Goal: Complete application form

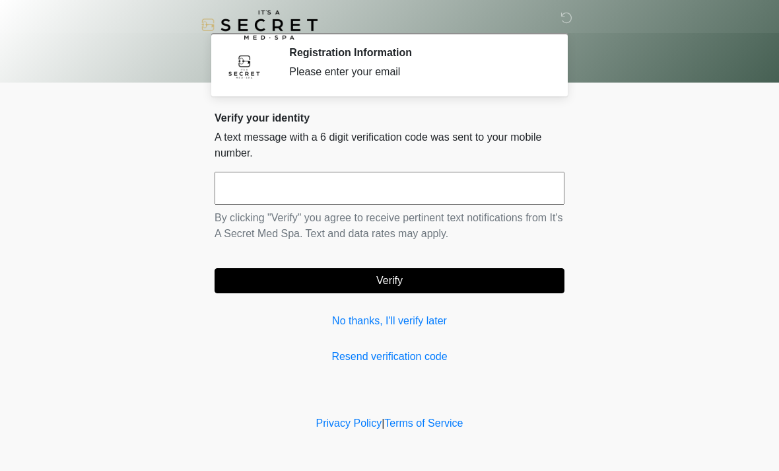
click at [436, 193] on input "text" at bounding box center [390, 188] width 350 height 33
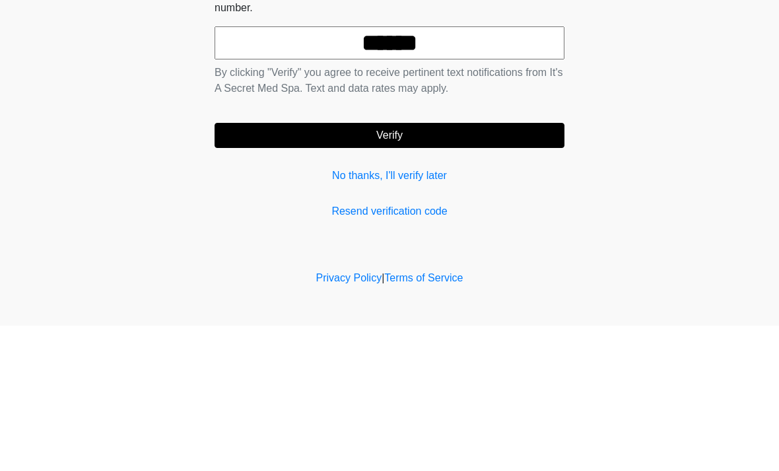
type input "******"
click at [494, 268] on button "Verify" at bounding box center [390, 280] width 350 height 25
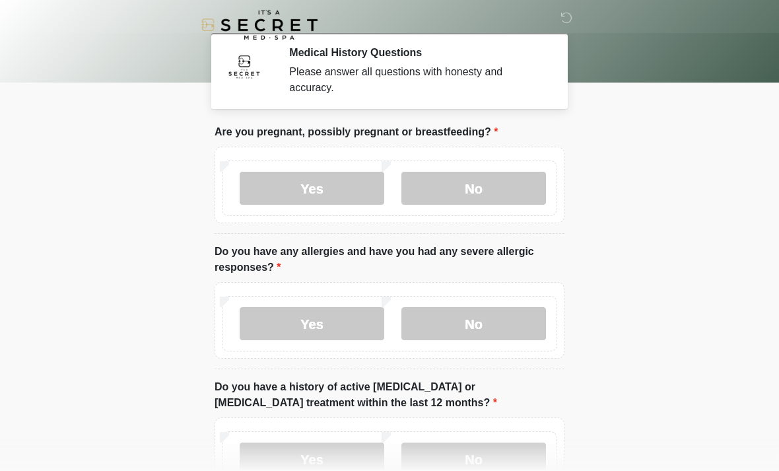
click at [486, 186] on label "No" at bounding box center [473, 188] width 145 height 33
click at [493, 327] on label "No" at bounding box center [473, 323] width 145 height 33
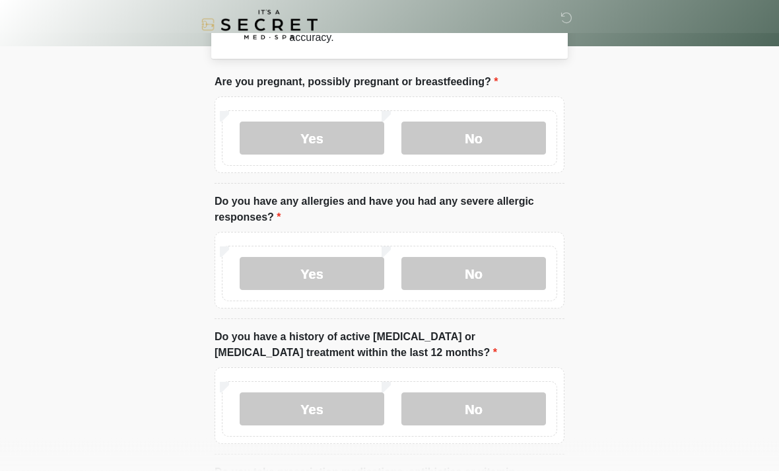
scroll to position [54, 0]
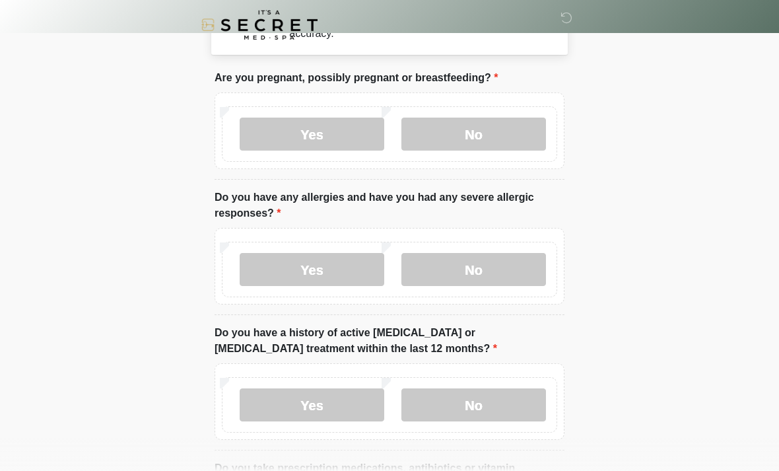
click at [481, 410] on label "No" at bounding box center [473, 404] width 145 height 33
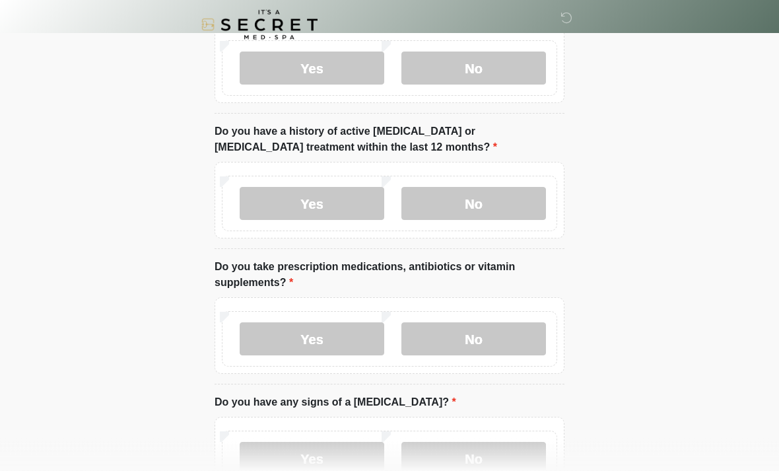
scroll to position [256, 0]
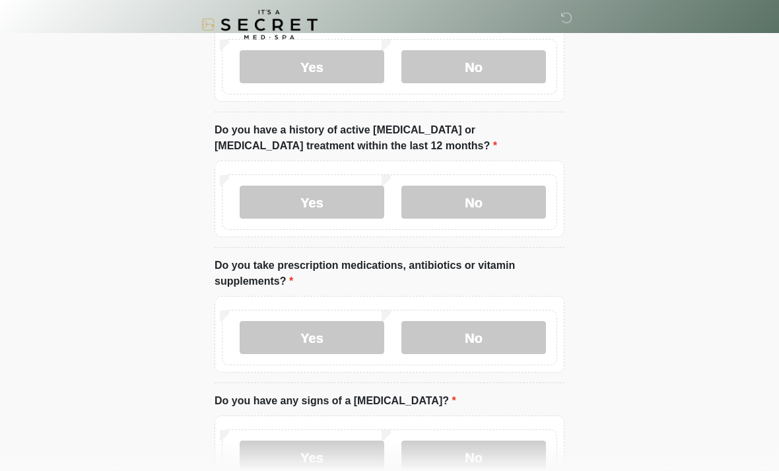
click at [358, 347] on label "Yes" at bounding box center [312, 337] width 145 height 33
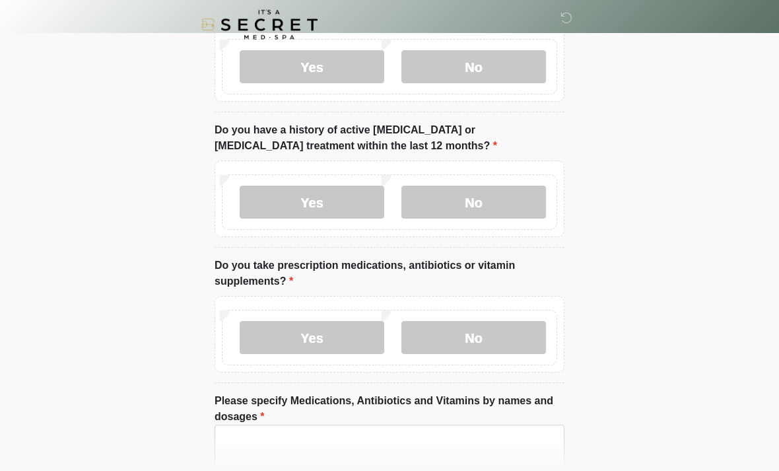
scroll to position [257, 0]
click at [319, 440] on textarea "Please specify Medications, Antibiotics and Vitamins by names and dosages" at bounding box center [390, 452] width 350 height 57
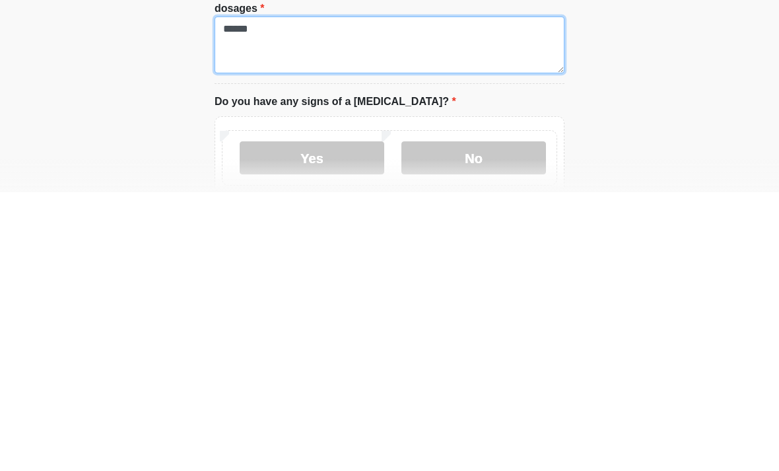
scroll to position [389, 0]
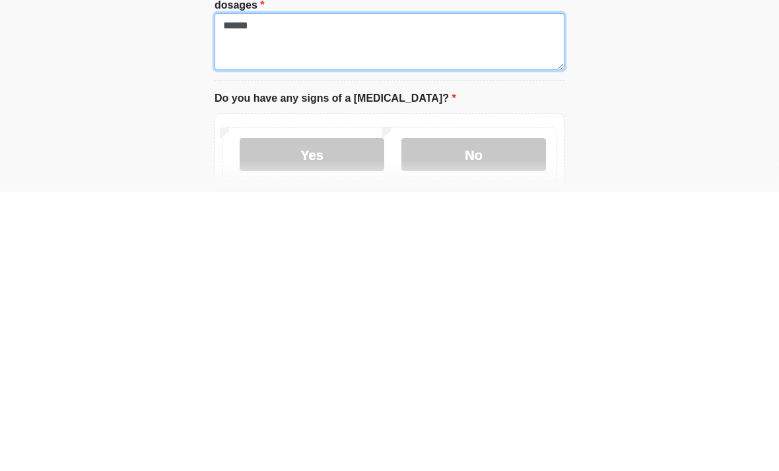
type textarea "******"
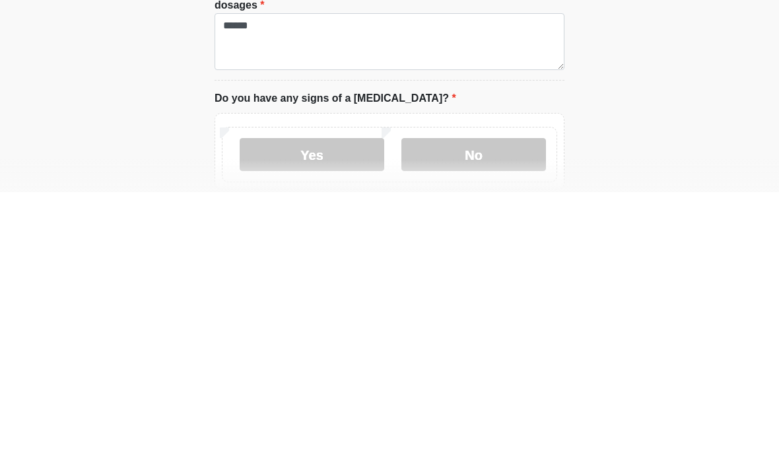
click at [490, 416] on label "No" at bounding box center [473, 432] width 145 height 33
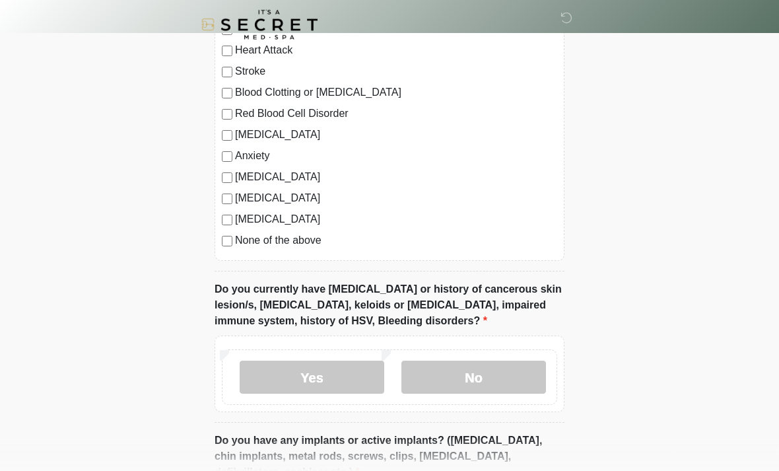
scroll to position [923, 0]
click at [479, 378] on label "No" at bounding box center [473, 376] width 145 height 33
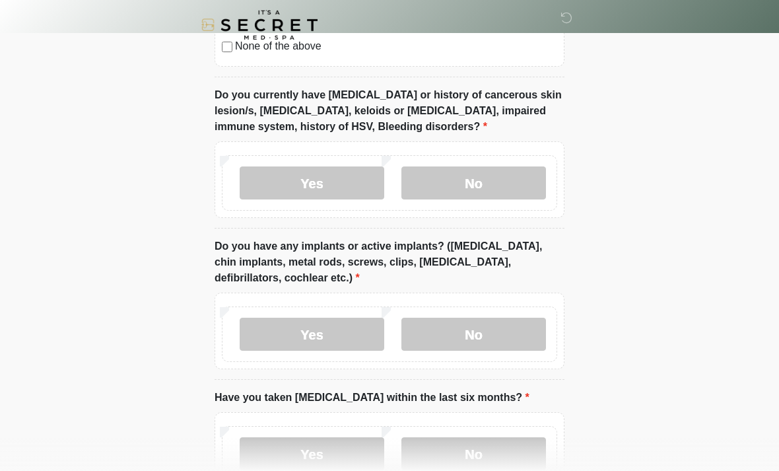
scroll to position [1119, 0]
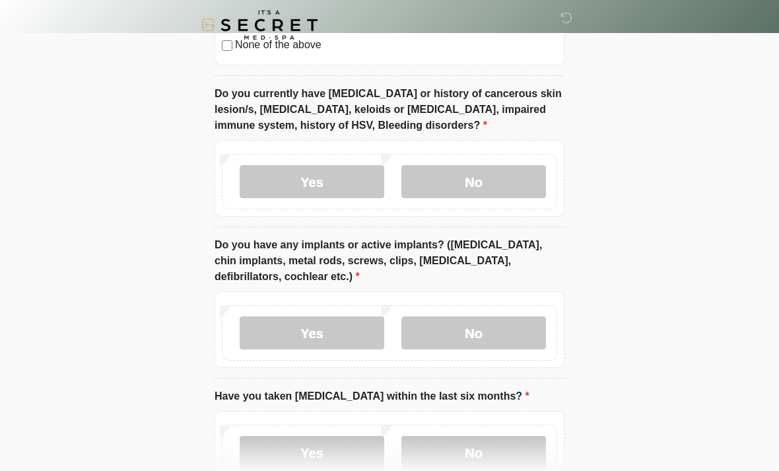
click at [484, 338] on label "No" at bounding box center [473, 332] width 145 height 33
click at [494, 457] on label "No" at bounding box center [473, 452] width 145 height 33
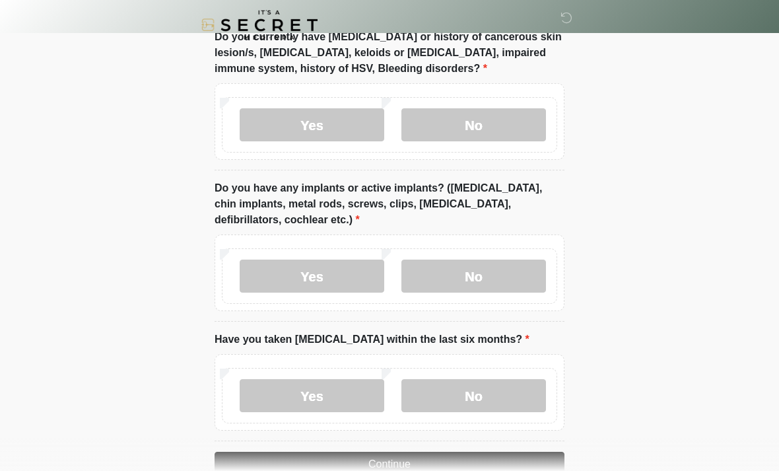
scroll to position [1207, 0]
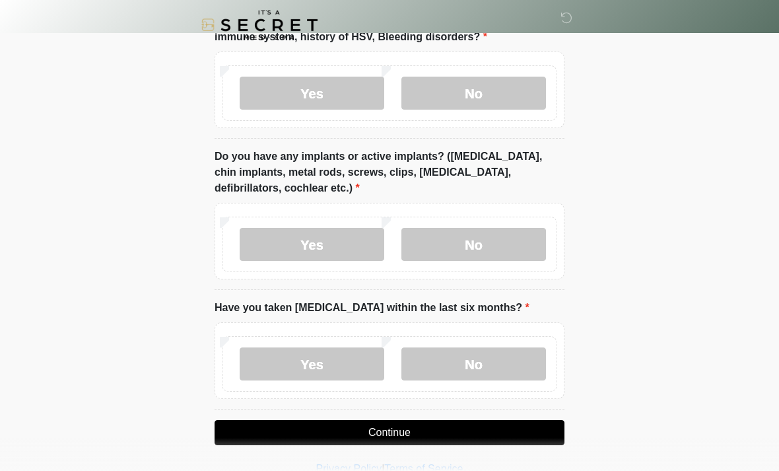
click at [396, 438] on button "Continue" at bounding box center [390, 432] width 350 height 25
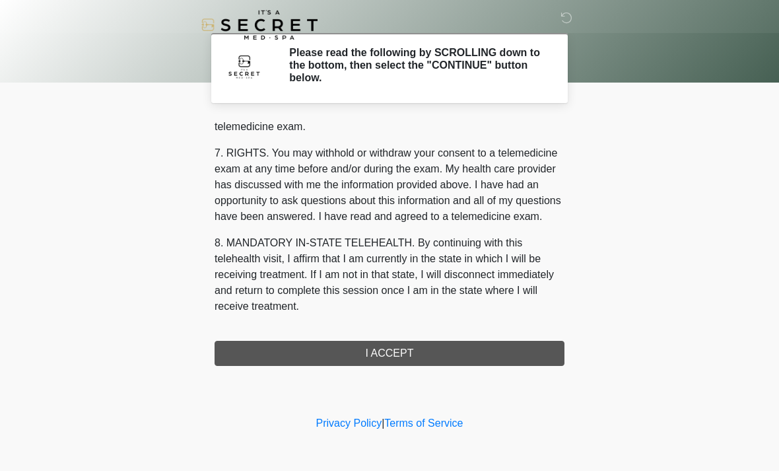
scroll to position [559, 0]
click at [397, 350] on button "I ACCEPT" at bounding box center [390, 353] width 350 height 25
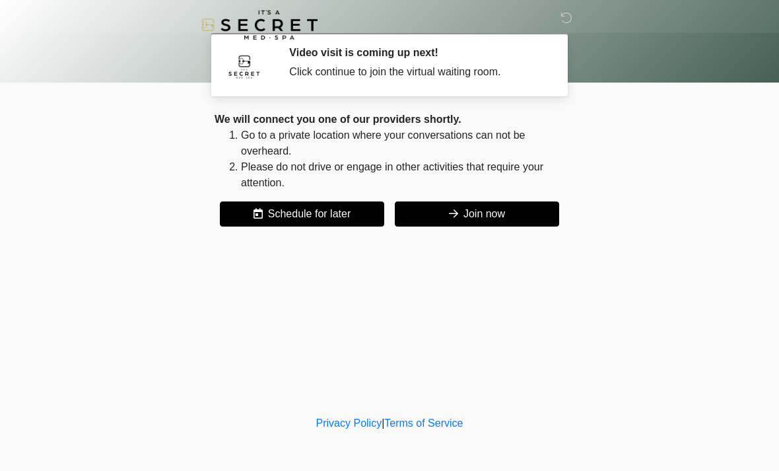
click at [505, 213] on button "Join now" at bounding box center [477, 213] width 164 height 25
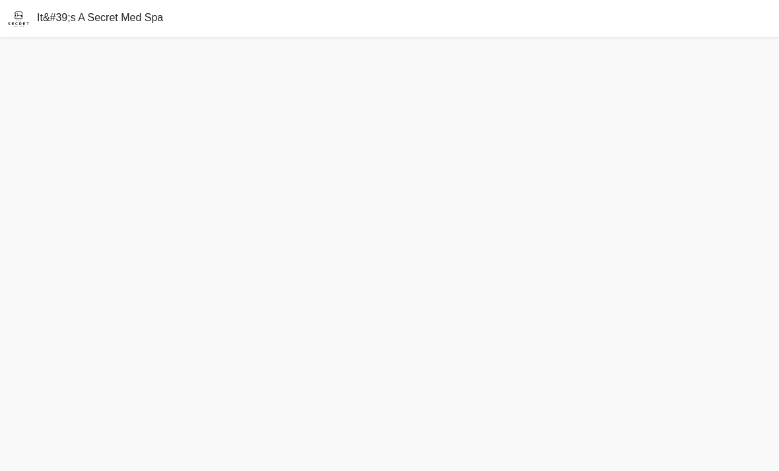
click at [11, 19] on img at bounding box center [18, 18] width 37 height 37
